Goal: Information Seeking & Learning: Find specific fact

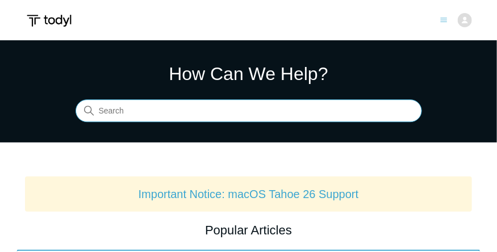
click at [186, 101] on input "Search" at bounding box center [248, 111] width 346 height 23
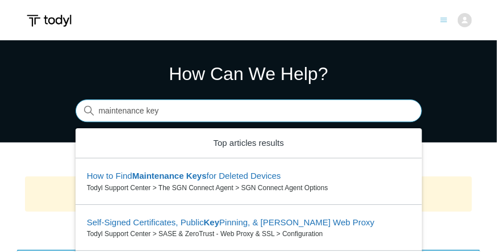
type input "maintenance key"
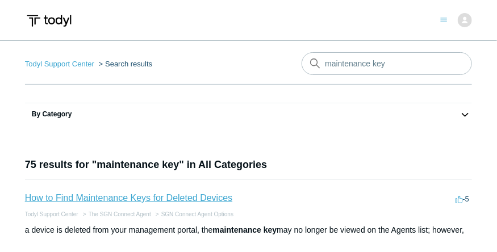
click at [128, 196] on link "How to Find Maintenance Keys for Deleted Devices" at bounding box center [129, 198] width 208 height 10
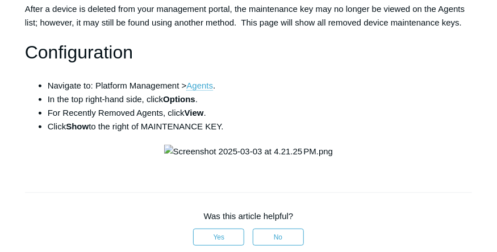
scroll to position [259, 0]
